Goal: Information Seeking & Learning: Learn about a topic

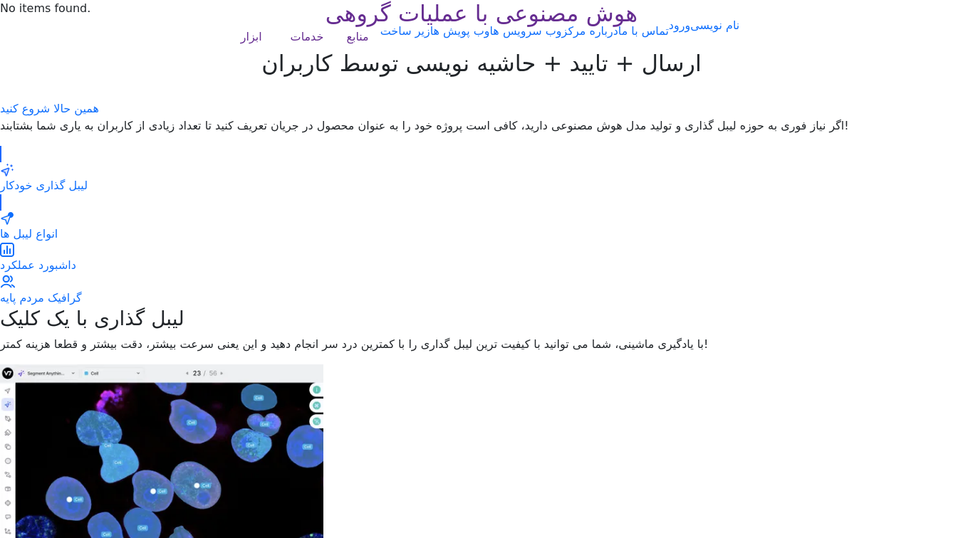
click at [820, 77] on h2 "ارسال + تایید + حاشیه نویسی توسط کاربران" at bounding box center [481, 63] width 963 height 27
drag, startPoint x: 800, startPoint y: 158, endPoint x: 167, endPoint y: 120, distance: 634.0
click at [167, 117] on div "هوش مصنوعی با عملیات گروهی ارسال + تایید + حاشیه نویسی توسط کاربران همین حالا ش…" at bounding box center [481, 58] width 963 height 117
click at [167, 77] on h2 "ارسال + تایید + حاشیه نویسی توسط کاربران" at bounding box center [481, 63] width 963 height 27
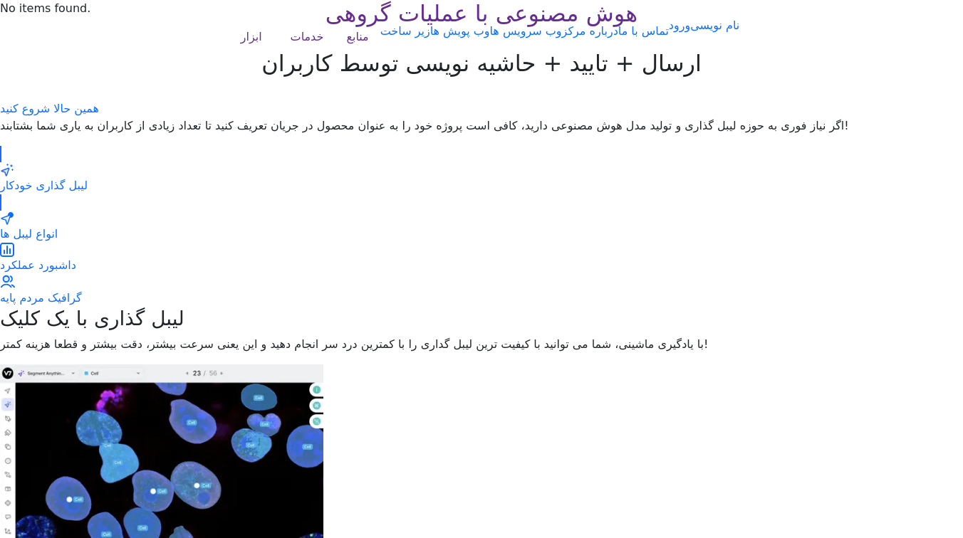
scroll to position [0, 0]
drag, startPoint x: 696, startPoint y: 122, endPoint x: 172, endPoint y: 136, distance: 524.2
click at [172, 117] on div "هوش مصنوعی با عملیات گروهی ارسال + تایید + حاشیه نویسی توسط کاربران همین حالا ش…" at bounding box center [481, 58] width 963 height 117
click at [215, 117] on div "هوش مصنوعی با عملیات گروهی ارسال + تایید + حاشیه نویسی توسط کاربران همین حالا ش…" at bounding box center [481, 58] width 963 height 117
drag, startPoint x: 804, startPoint y: 229, endPoint x: 191, endPoint y: 220, distance: 613.7
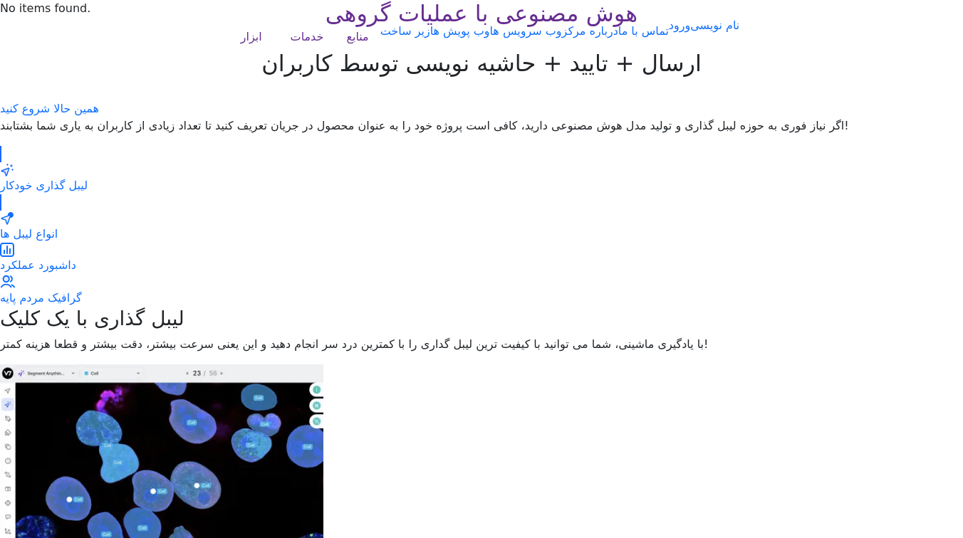
click at [191, 117] on div "هوش مصنوعی با عملیات گروهی ارسال + تایید + حاشیه نویسی توسط کاربران همین حالا ش…" at bounding box center [481, 58] width 963 height 117
drag, startPoint x: 743, startPoint y: 201, endPoint x: 221, endPoint y: 201, distance: 522.6
click at [221, 77] on h2 "ارسال + تایید + حاشیه نویسی توسط کاربران" at bounding box center [481, 63] width 963 height 27
click at [215, 77] on h2 "ارسال + تایید + حاشیه نویسی توسط کاربران" at bounding box center [481, 63] width 963 height 27
drag, startPoint x: 785, startPoint y: 203, endPoint x: 224, endPoint y: 216, distance: 561.2
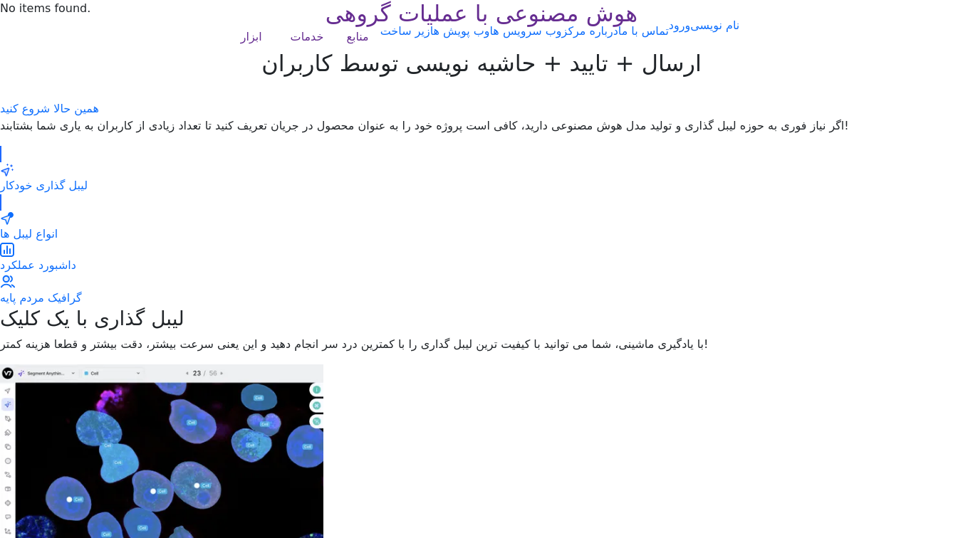
click at [224, 77] on h2 "ارسال + تایید + حاشیه نویسی توسط کاربران" at bounding box center [481, 63] width 963 height 27
drag, startPoint x: 731, startPoint y: 161, endPoint x: 725, endPoint y: 135, distance: 27.0
click at [725, 117] on div "هوش مصنوعی با عملیات گروهی ارسال + تایید + حاشیه نویسی توسط کاربران همین حالا ش…" at bounding box center [481, 58] width 963 height 117
click at [743, 77] on h2 "ارسال + تایید + حاشیه نویسی توسط کاربران" at bounding box center [481, 63] width 963 height 27
drag, startPoint x: 743, startPoint y: 194, endPoint x: 132, endPoint y: 189, distance: 610.9
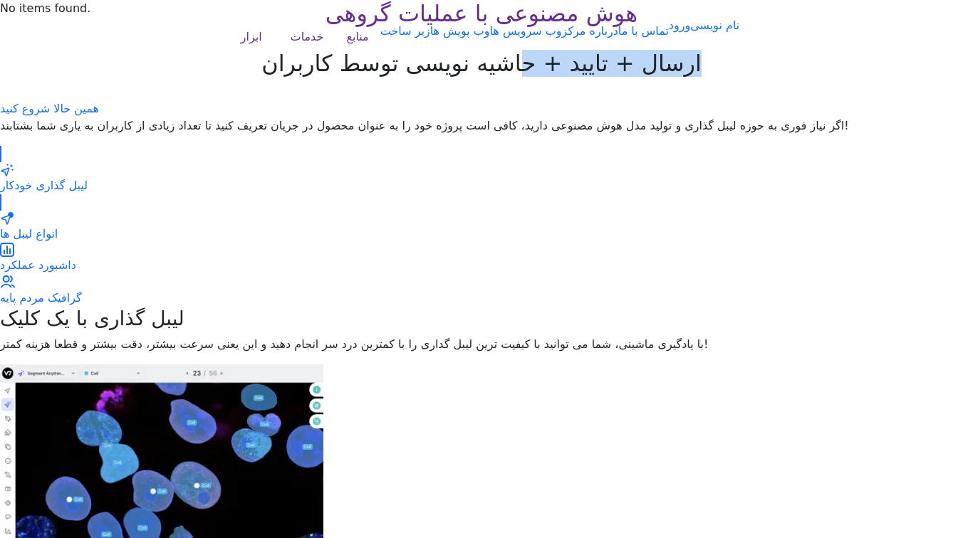
click at [132, 77] on h2 "ارسال + تایید + حاشیه نویسی توسط کاربران" at bounding box center [481, 63] width 963 height 27
click at [147, 77] on h2 "ارسال + تایید + حاشیه نویسی توسط کاربران" at bounding box center [481, 63] width 963 height 27
